Goal: Check status: Check status

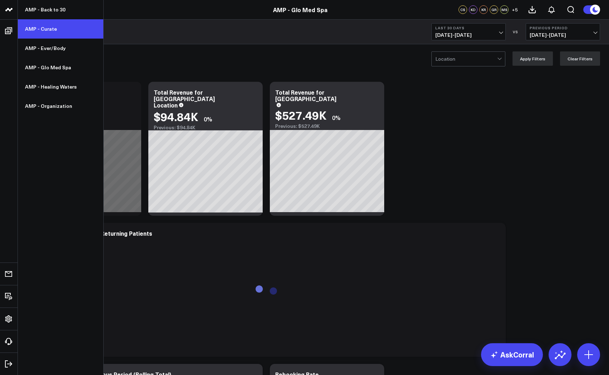
click at [49, 27] on link "AMP - Curate" at bounding box center [60, 28] width 85 height 19
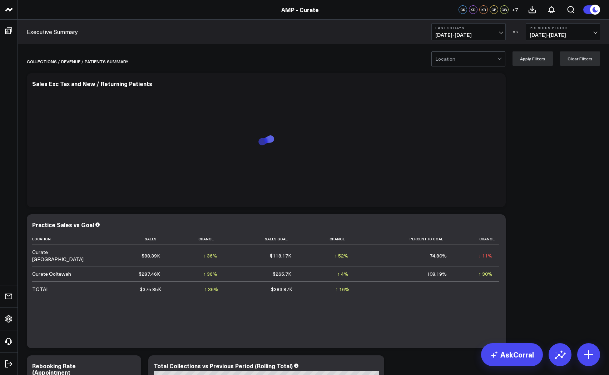
click at [478, 34] on span "[DATE] - [DATE]" at bounding box center [469, 35] width 67 height 6
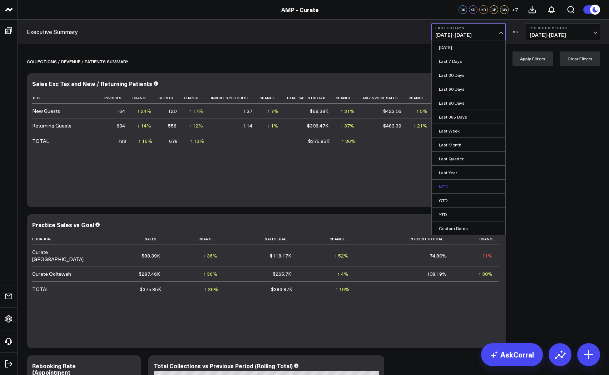
scroll to position [0, 0]
click at [468, 190] on link "MTD" at bounding box center [469, 187] width 74 height 14
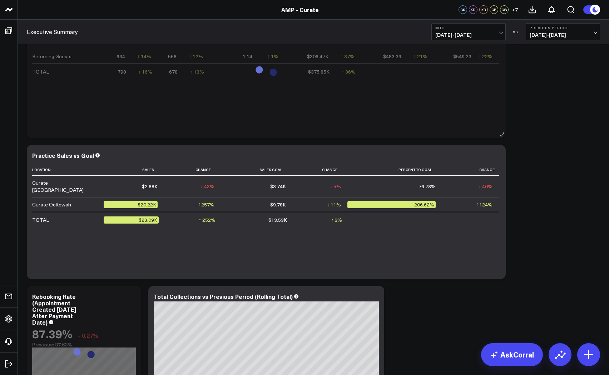
scroll to position [68, 0]
